Goal: Register for event/course

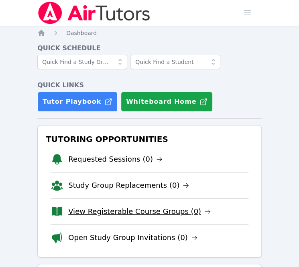
click at [153, 208] on link "View Registerable Course Groups (0)" at bounding box center [139, 211] width 143 height 11
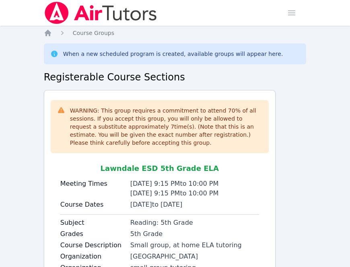
scroll to position [80, 0]
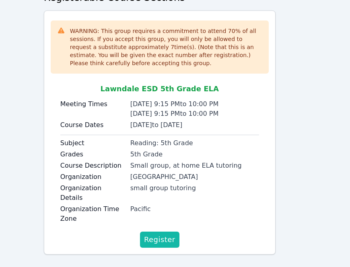
click at [164, 234] on span "Register" at bounding box center [159, 239] width 31 height 11
